Goal: Check status: Check status

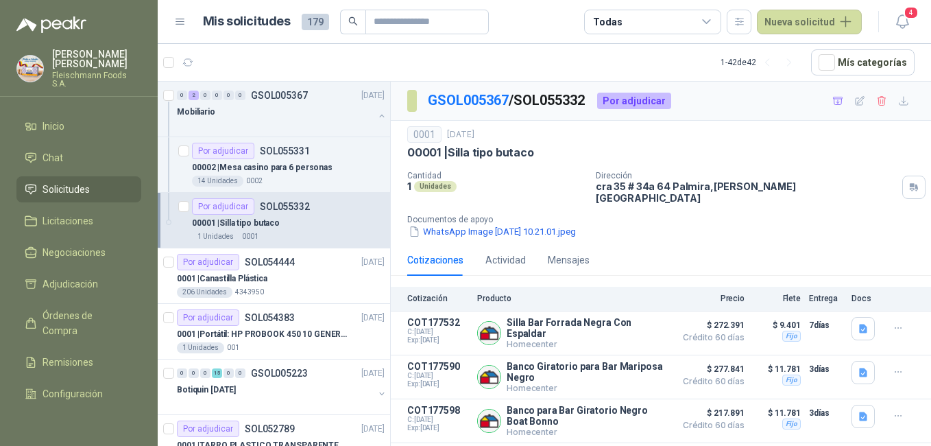
scroll to position [106, 0]
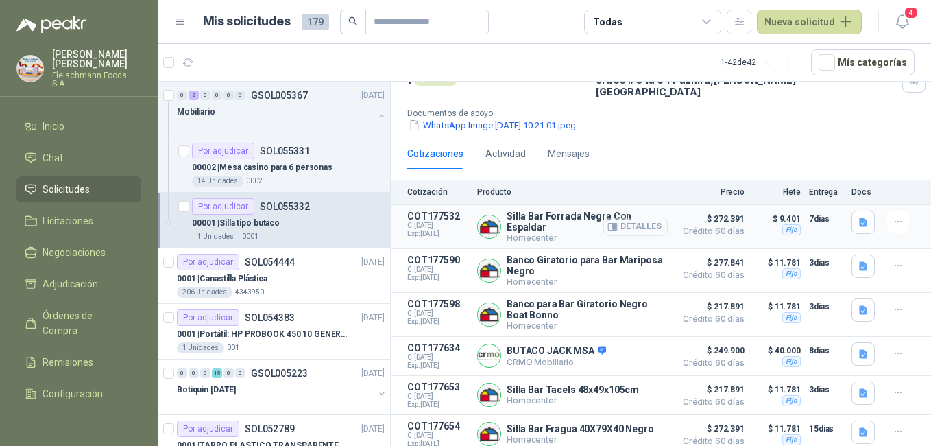
click at [639, 217] on button "Detalles" at bounding box center [635, 226] width 64 height 19
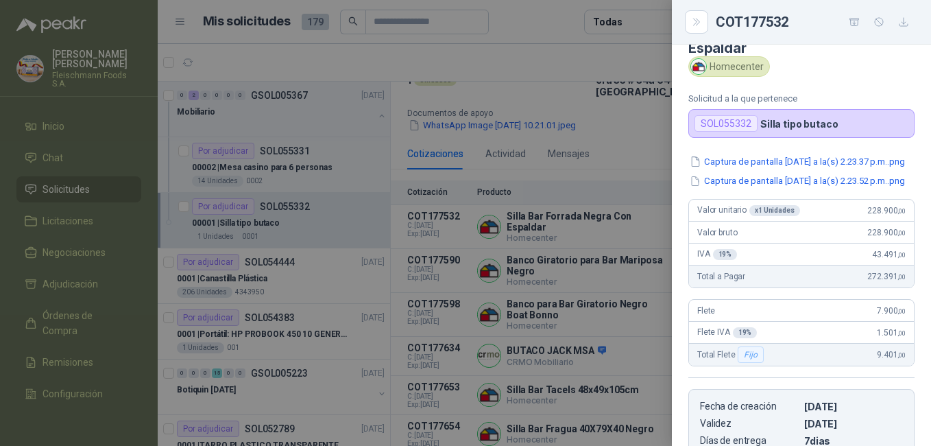
scroll to position [0, 0]
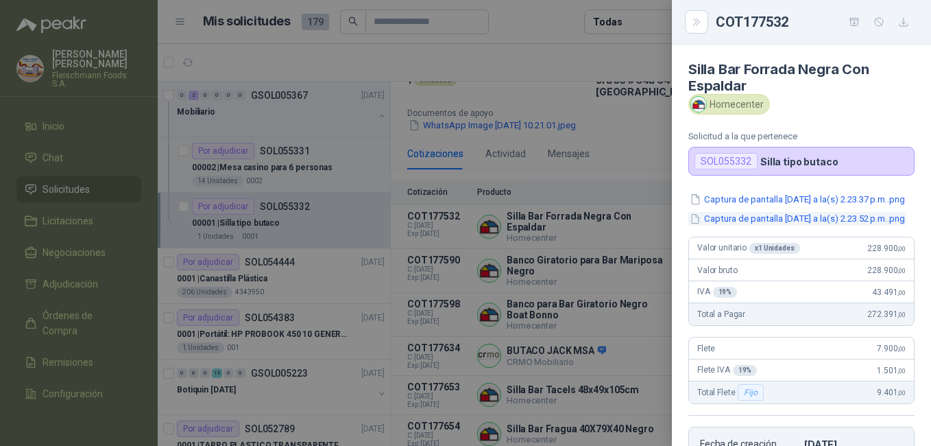
click at [812, 226] on button "Captura de pantalla [DATE] a la(s) 2.23.52 p.m..png" at bounding box center [797, 219] width 218 height 14
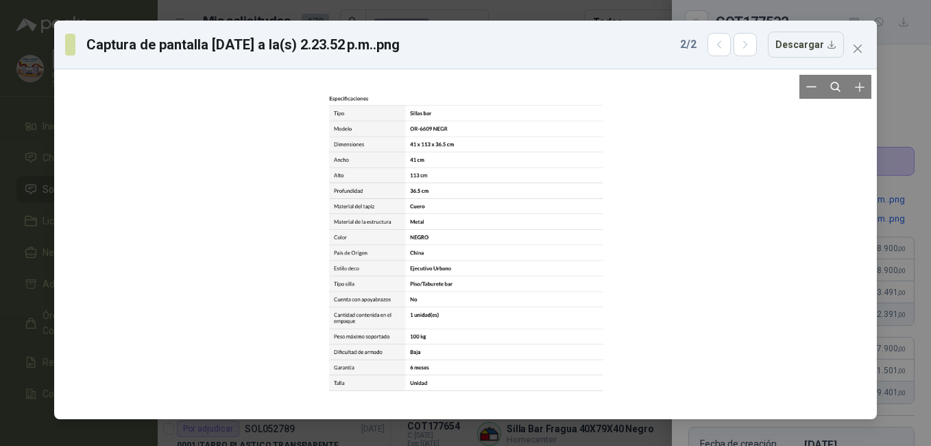
drag, startPoint x: 459, startPoint y: 362, endPoint x: 452, endPoint y: 324, distance: 38.3
click at [459, 350] on div at bounding box center [466, 243] width 285 height 305
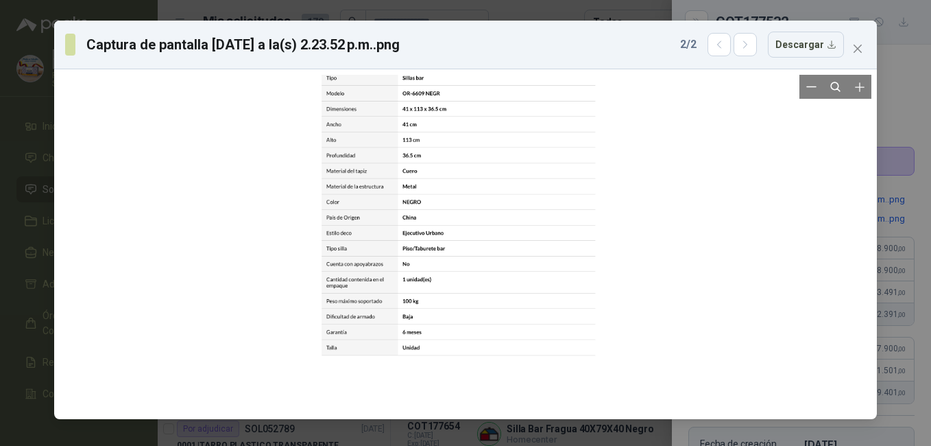
drag, startPoint x: 452, startPoint y: 324, endPoint x: 444, endPoint y: 312, distance: 14.8
click at [444, 313] on div at bounding box center [458, 208] width 285 height 305
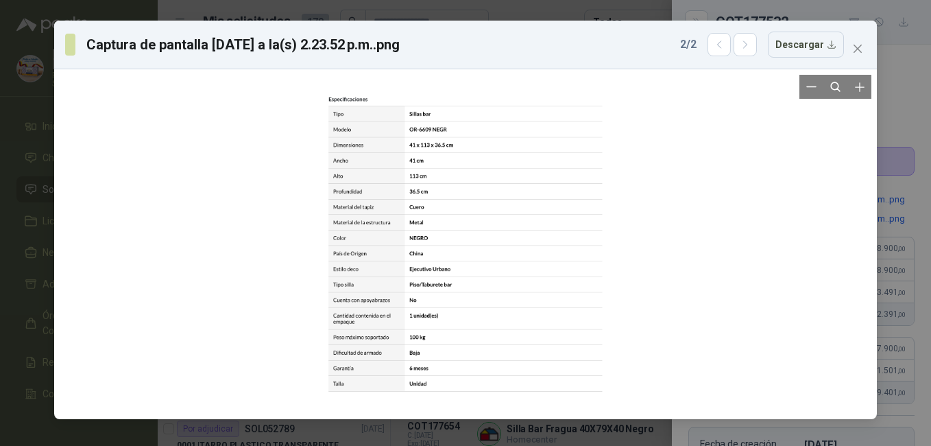
click at [629, 255] on div at bounding box center [466, 244] width 812 height 339
click at [859, 44] on icon "close" at bounding box center [857, 48] width 11 height 11
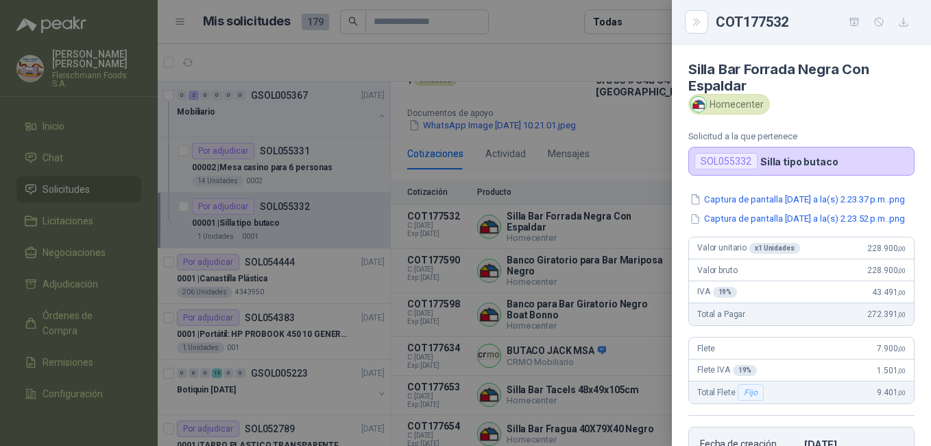
click at [615, 145] on div at bounding box center [465, 223] width 931 height 446
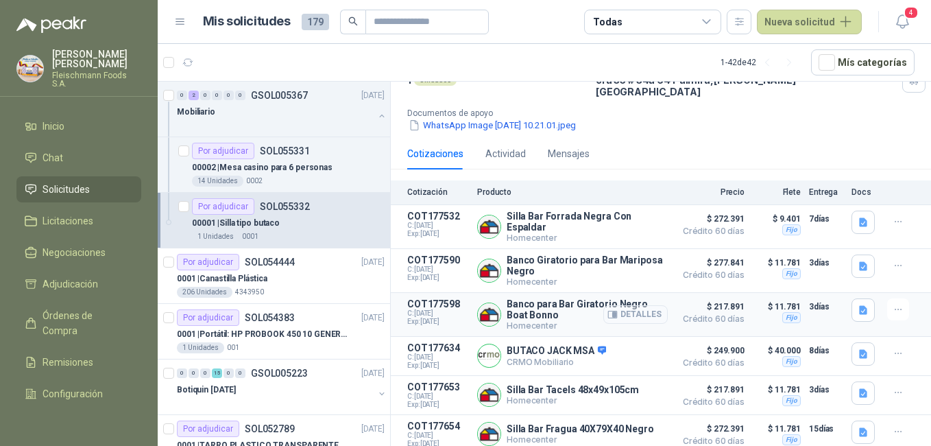
click at [619, 305] on button "Detalles" at bounding box center [635, 314] width 64 height 19
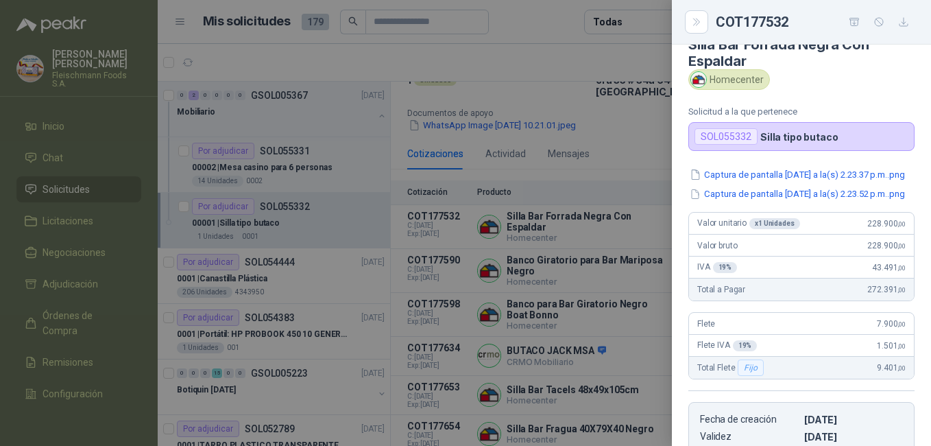
scroll to position [0, 0]
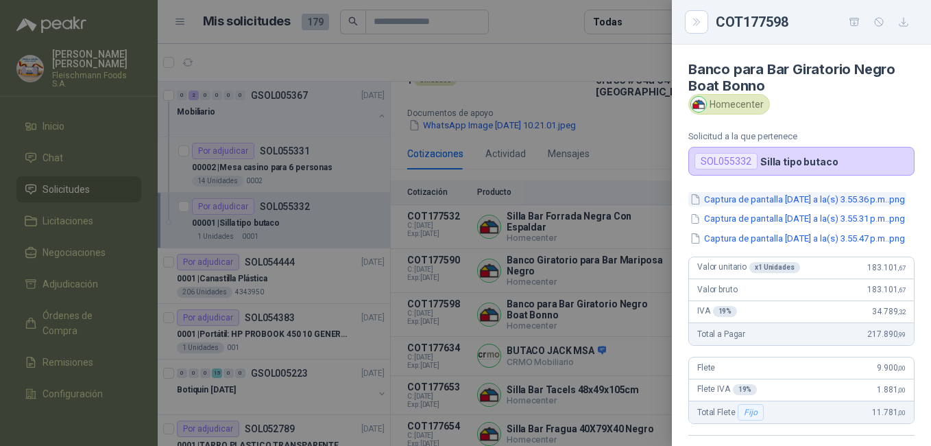
click at [805, 202] on button "Captura de pantalla [DATE] a la(s) 3.55.36 p.m..png" at bounding box center [797, 199] width 218 height 14
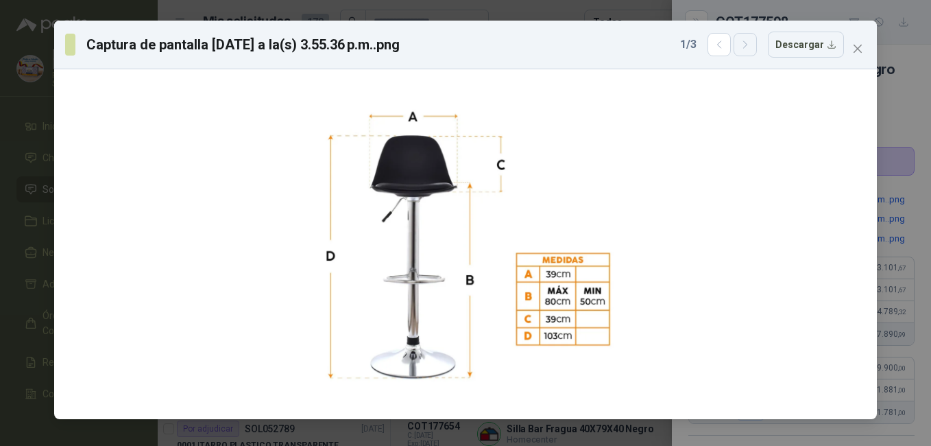
click at [747, 43] on icon "button" at bounding box center [744, 44] width 3 height 7
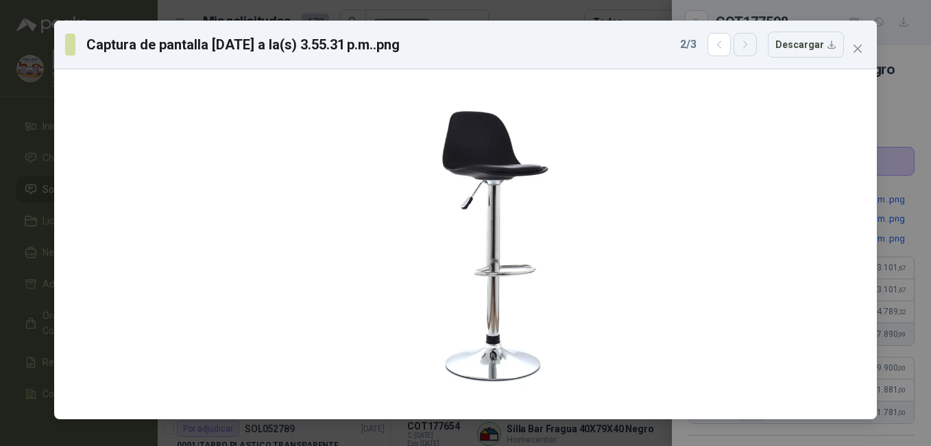
click at [747, 43] on icon "button" at bounding box center [744, 44] width 3 height 7
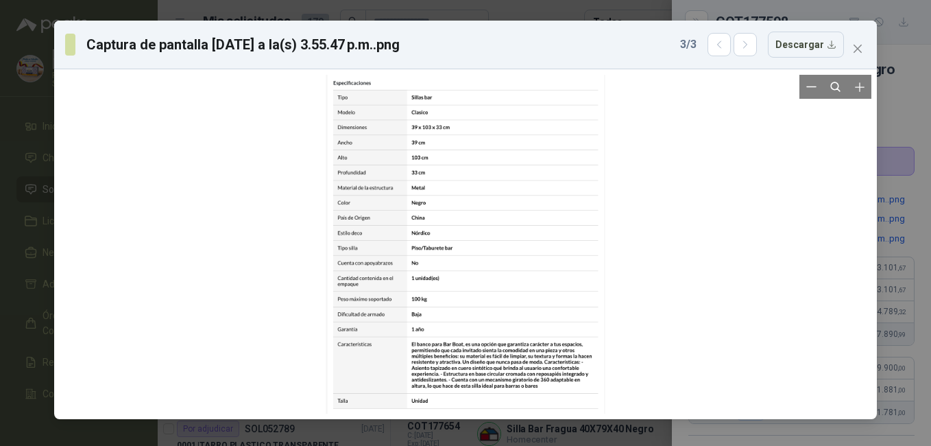
click at [549, 378] on div at bounding box center [465, 244] width 279 height 339
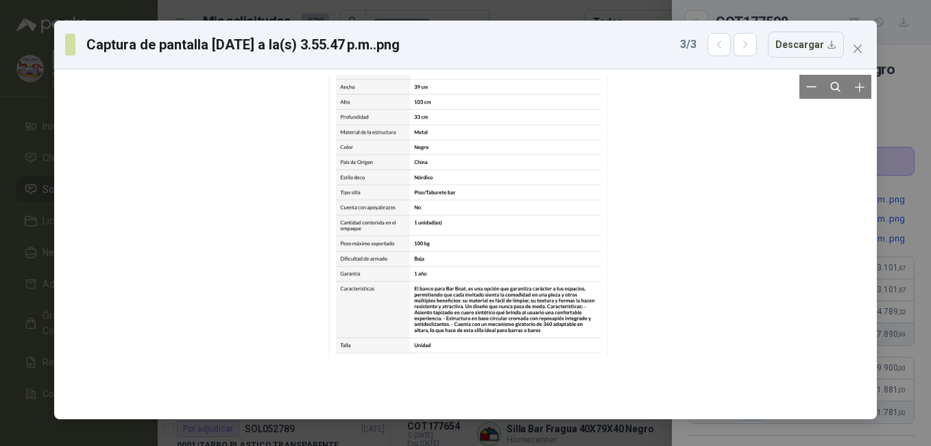
drag, startPoint x: 554, startPoint y: 354, endPoint x: 553, endPoint y: 315, distance: 39.1
click at [553, 315] on div at bounding box center [468, 188] width 279 height 339
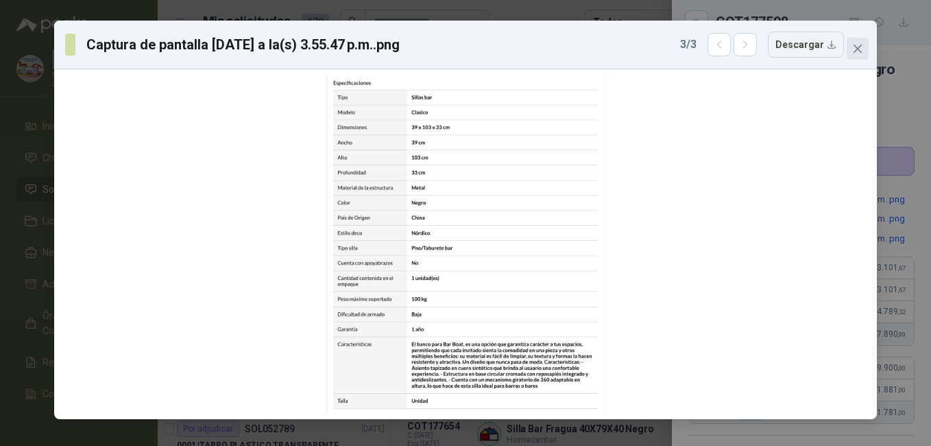
click at [856, 51] on icon "close" at bounding box center [858, 49] width 8 height 8
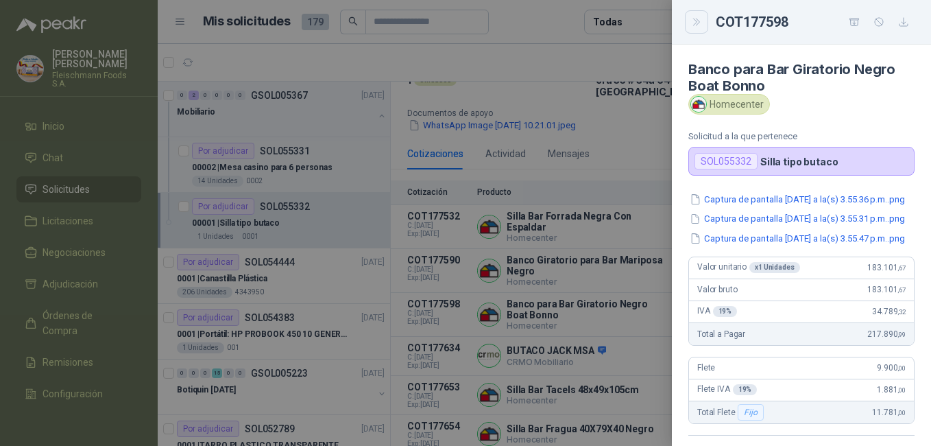
click at [691, 23] on icon "Close" at bounding box center [697, 22] width 12 height 12
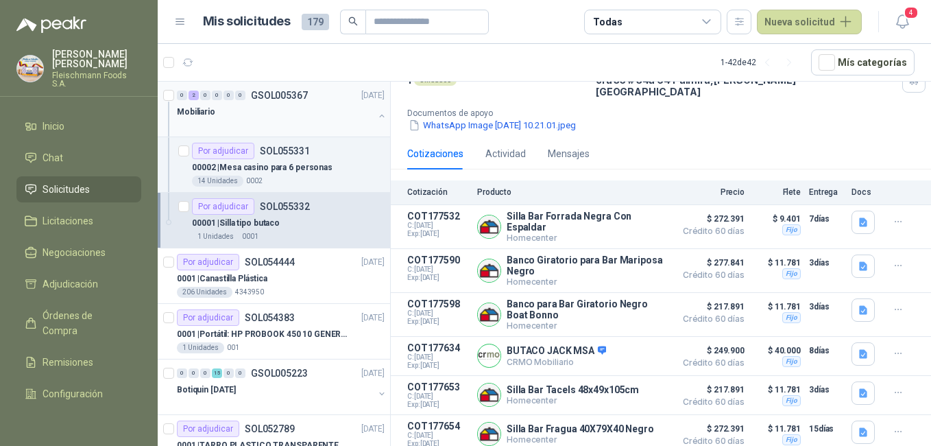
click at [279, 88] on div "0 2 0 0 0 0 GSOL005367 [DATE]" at bounding box center [282, 95] width 211 height 16
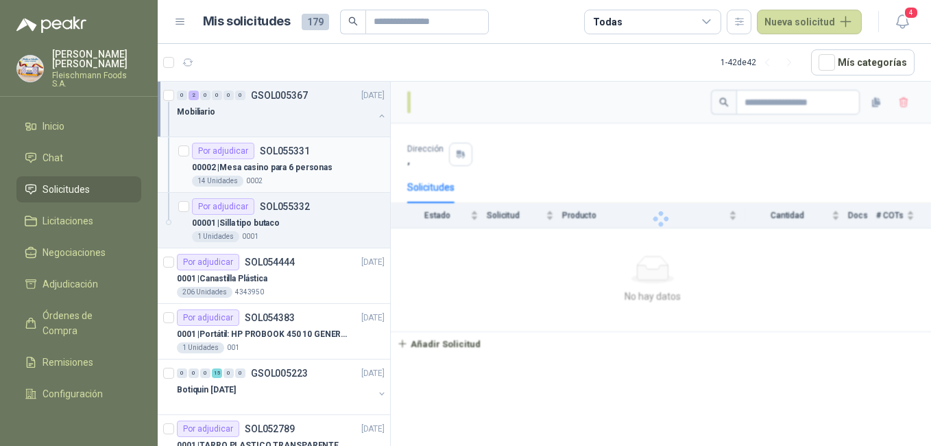
click at [308, 160] on div "00002 | [GEOGRAPHIC_DATA] para 6 personas" at bounding box center [288, 167] width 193 height 16
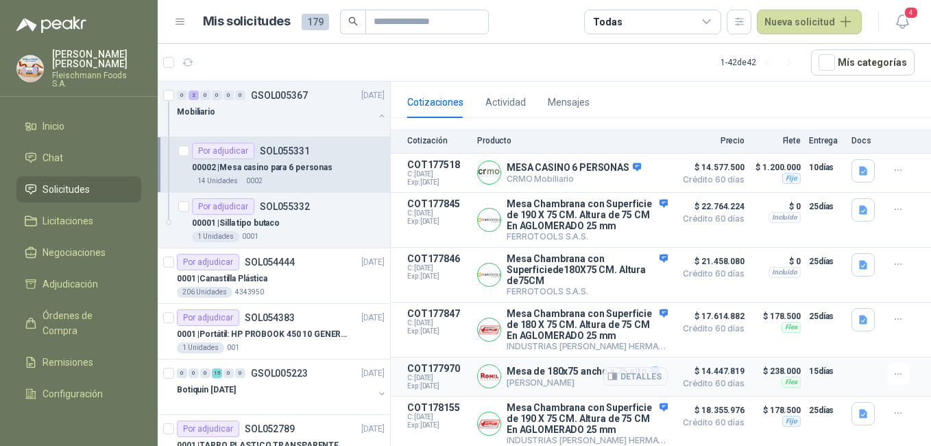
scroll to position [176, 0]
